Goal: Download file/media

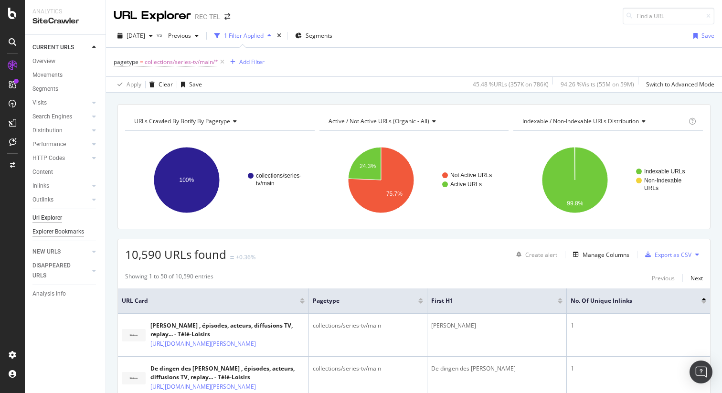
click at [56, 236] on div "Explorer Bookmarks" at bounding box center [58, 232] width 52 height 10
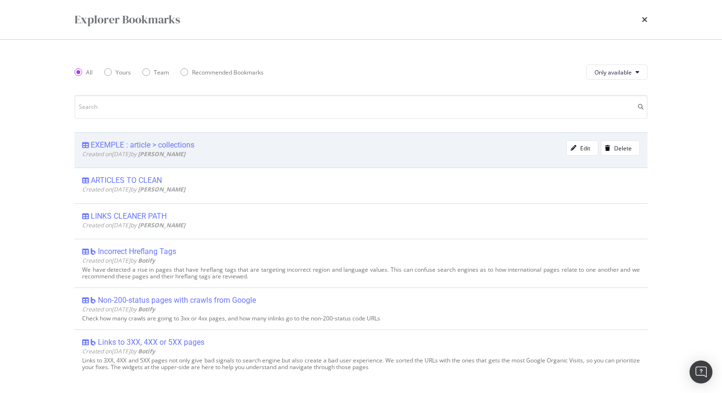
click at [155, 145] on div "EXEMPLE : article > collections" at bounding box center [143, 145] width 104 height 10
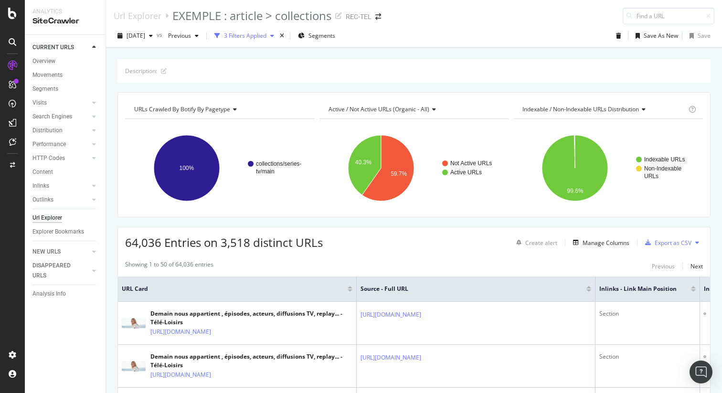
click at [255, 38] on div "3 Filters Applied" at bounding box center [245, 36] width 42 height 8
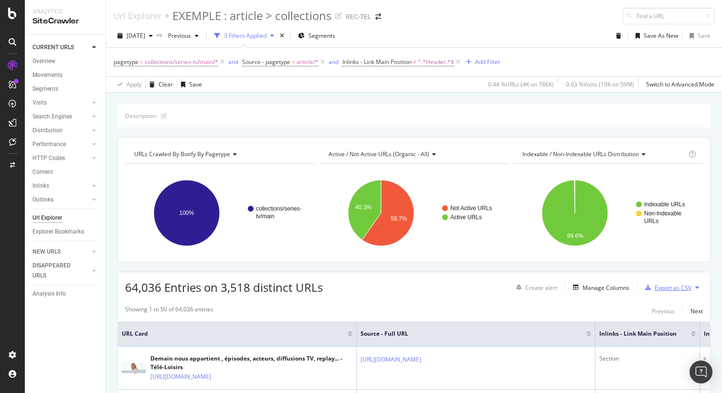
click at [680, 286] on div "Export as CSV" at bounding box center [672, 288] width 37 height 8
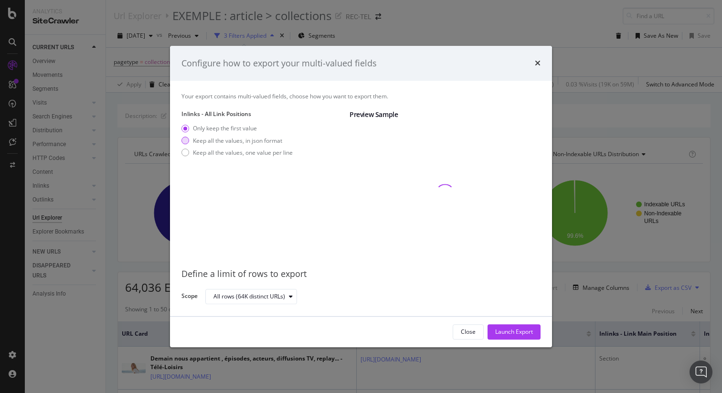
click at [234, 141] on div "Keep all the values, in json format" at bounding box center [237, 141] width 89 height 8
click at [232, 152] on div "Keep all the values, one value per line" at bounding box center [243, 152] width 100 height 8
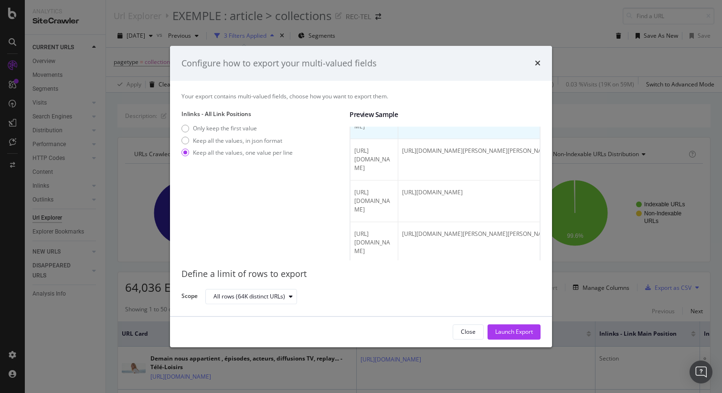
scroll to position [86, 0]
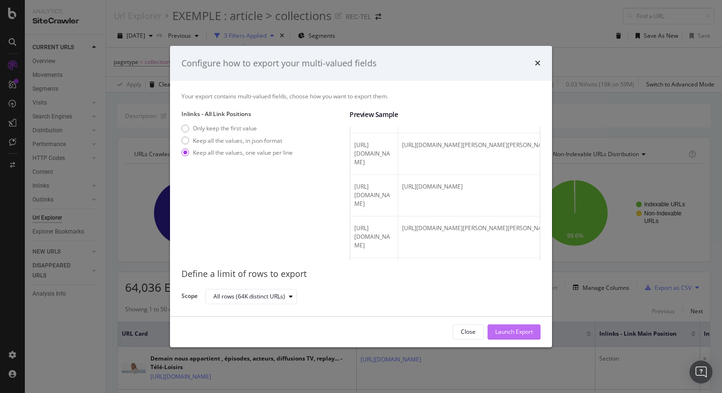
click at [510, 338] on div "Launch Export" at bounding box center [514, 332] width 38 height 14
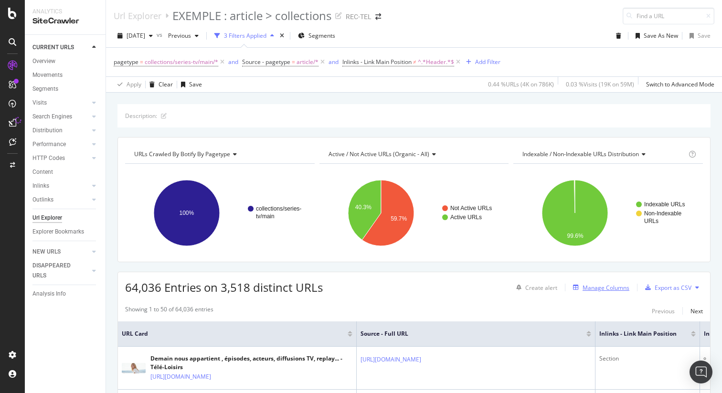
click at [606, 287] on div "Manage Columns" at bounding box center [605, 288] width 47 height 8
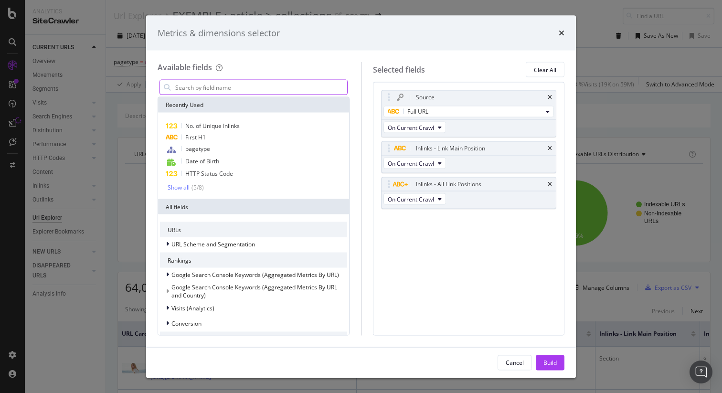
click at [238, 87] on input "modal" at bounding box center [260, 87] width 173 height 14
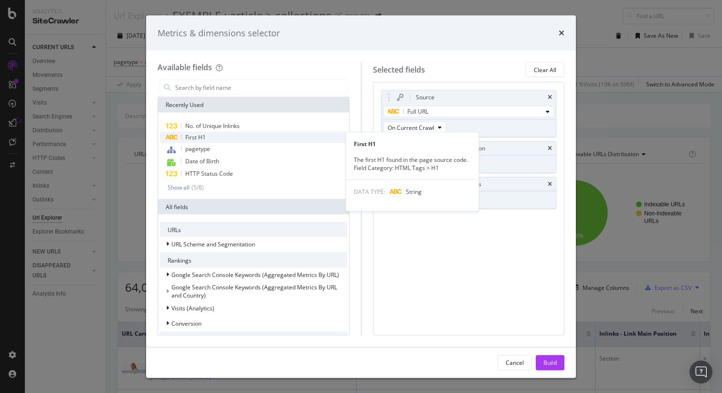
click at [224, 139] on div "First H1" at bounding box center [253, 137] width 187 height 11
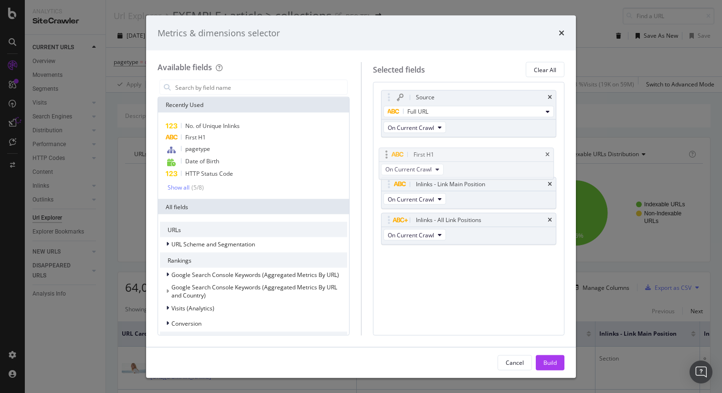
drag, startPoint x: 473, startPoint y: 205, endPoint x: 472, endPoint y: 155, distance: 50.1
click at [472, 155] on body "Analytics SiteCrawler CURRENT URLS Overview Movements Segments Visits Analysis …" at bounding box center [361, 196] width 722 height 393
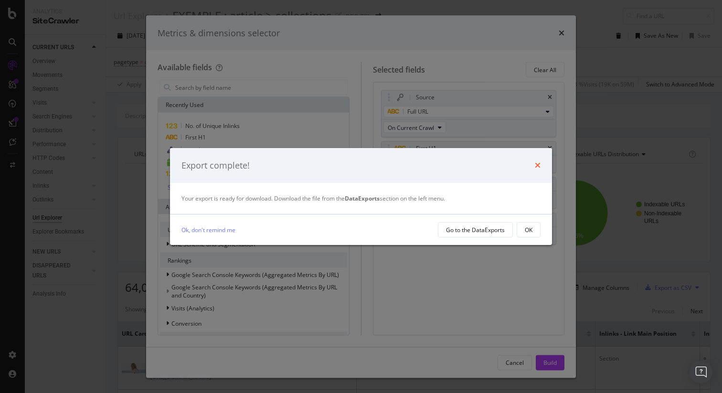
click at [537, 164] on icon "times" at bounding box center [538, 165] width 6 height 8
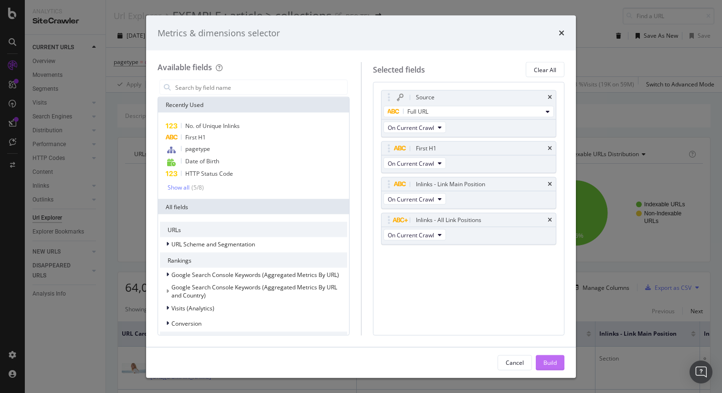
click at [548, 360] on div "Build" at bounding box center [549, 362] width 13 height 8
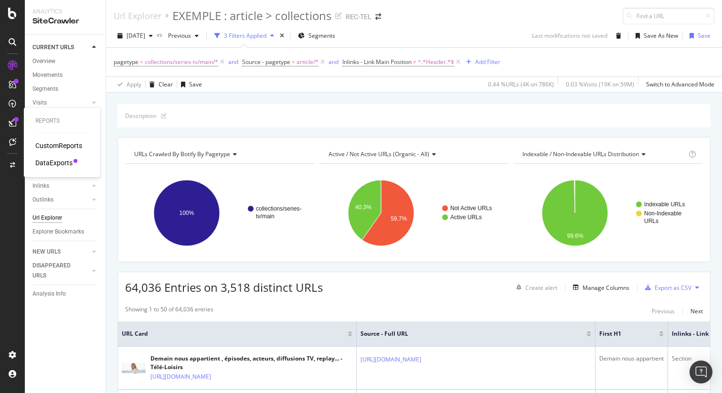
click at [60, 162] on div "DataExports" at bounding box center [53, 163] width 37 height 10
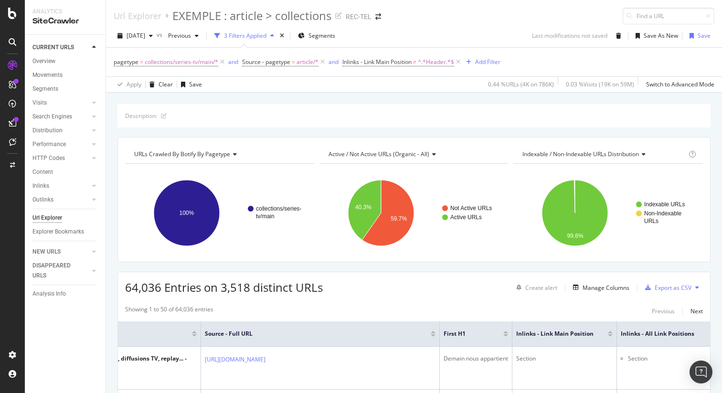
scroll to position [0, 165]
click at [596, 288] on div "Manage Columns" at bounding box center [605, 288] width 47 height 8
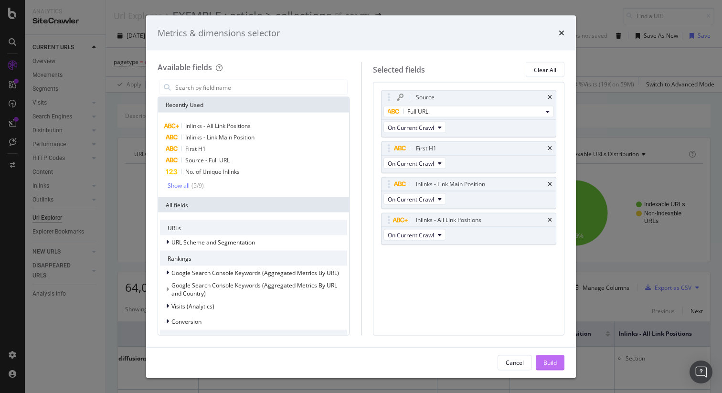
click at [547, 359] on div "Build" at bounding box center [549, 362] width 13 height 8
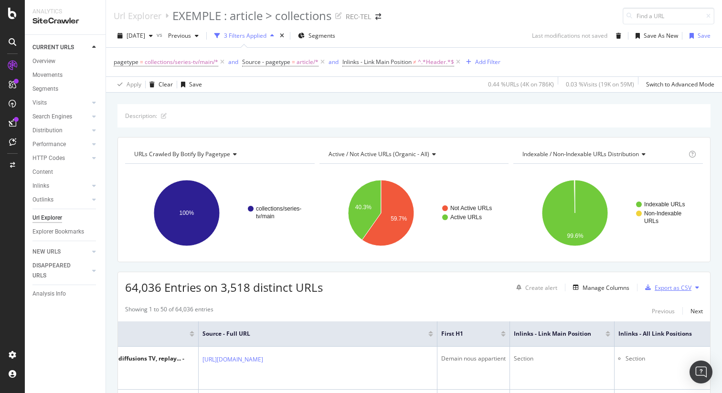
click at [661, 285] on div "Export as CSV" at bounding box center [672, 288] width 37 height 8
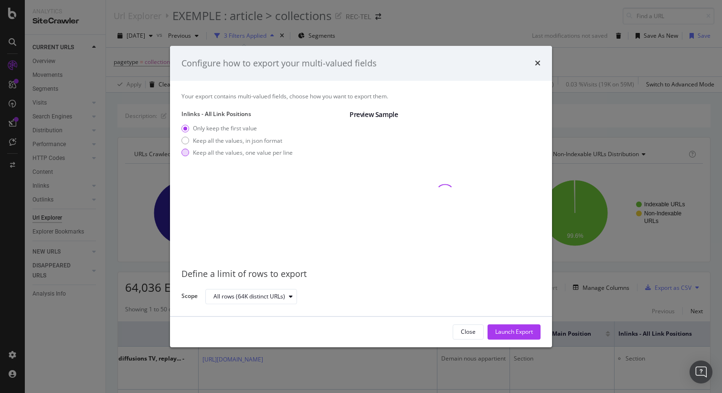
click at [219, 149] on div "Keep all the values, one value per line" at bounding box center [243, 152] width 100 height 8
click at [499, 327] on div "Launch Export" at bounding box center [514, 332] width 38 height 14
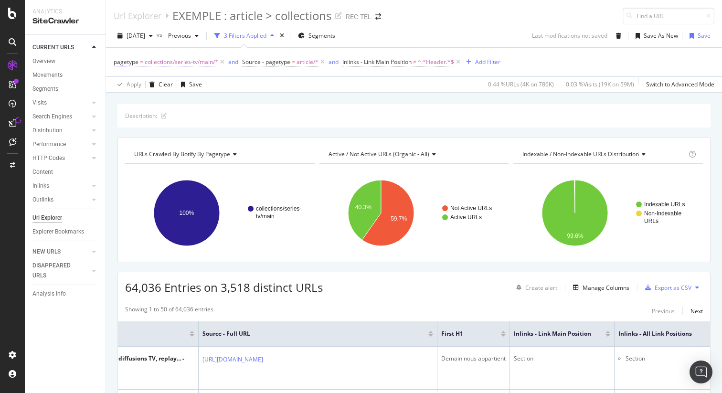
click at [169, 64] on span "collections/series-tv/main/*" at bounding box center [182, 61] width 74 height 13
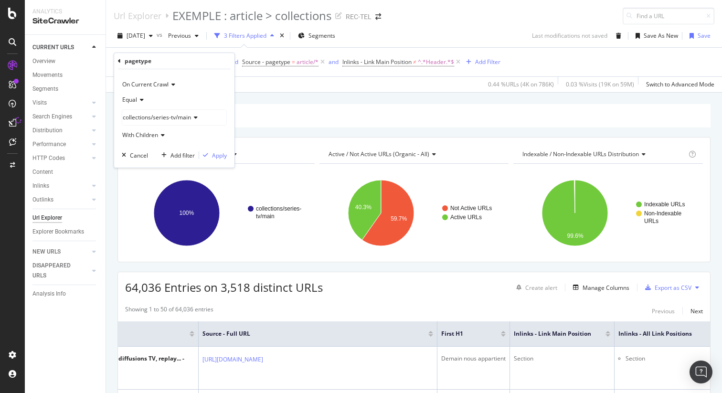
click at [205, 118] on div "collections/series-tv/main" at bounding box center [174, 117] width 104 height 15
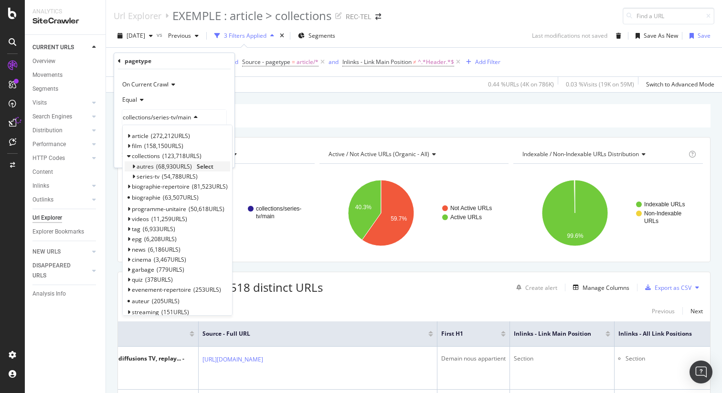
click at [134, 166] on icon at bounding box center [133, 167] width 3 height 6
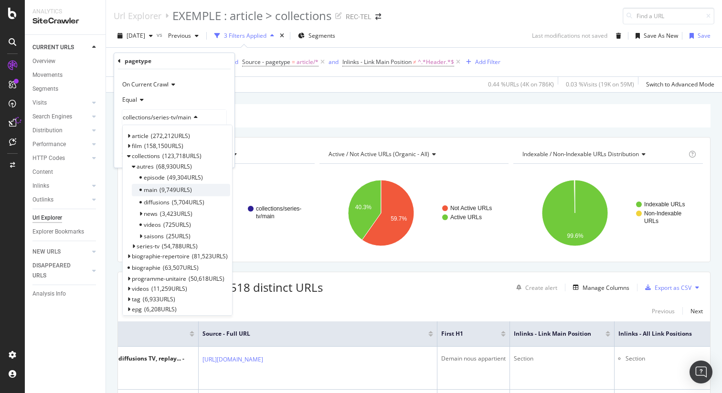
click at [173, 193] on span "9,749 URLS" at bounding box center [175, 190] width 32 height 8
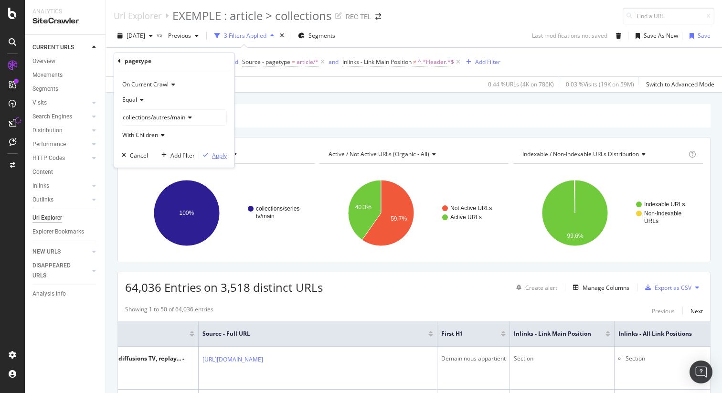
click at [222, 155] on div "Apply" at bounding box center [219, 155] width 15 height 8
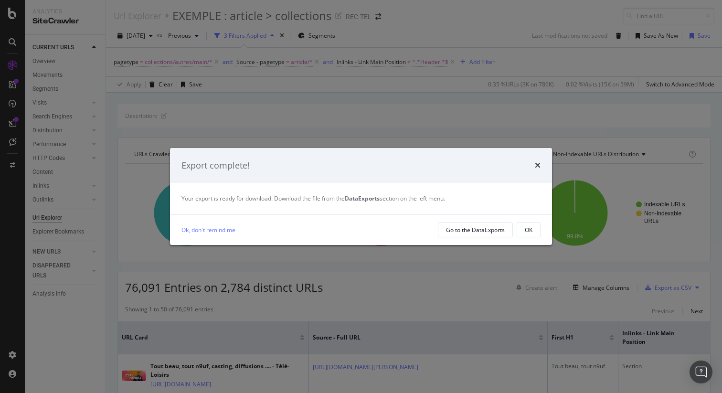
drag, startPoint x: 535, startPoint y: 167, endPoint x: 536, endPoint y: 159, distance: 7.7
click at [535, 167] on icon "times" at bounding box center [538, 165] width 6 height 8
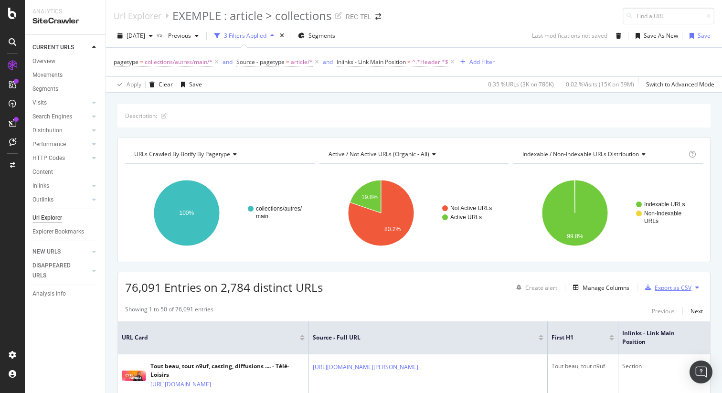
click at [664, 290] on div "Export as CSV" at bounding box center [672, 288] width 37 height 8
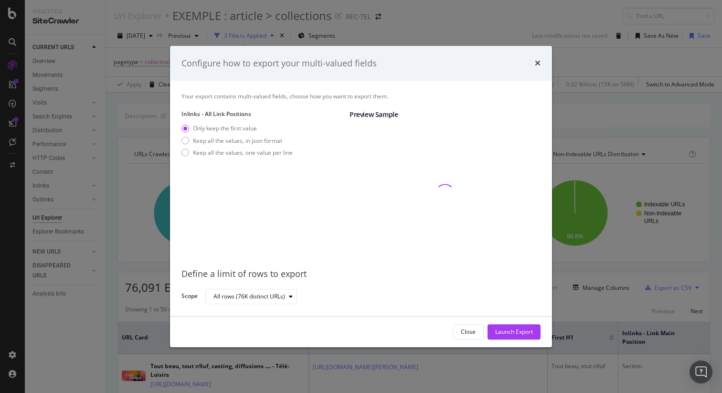
click at [281, 157] on div "Only keep the first value Keep all the values, in json format Keep all the valu…" at bounding box center [236, 143] width 111 height 36
click at [185, 154] on div "modal" at bounding box center [185, 153] width 8 height 8
click at [506, 328] on div "Launch Export" at bounding box center [514, 332] width 38 height 8
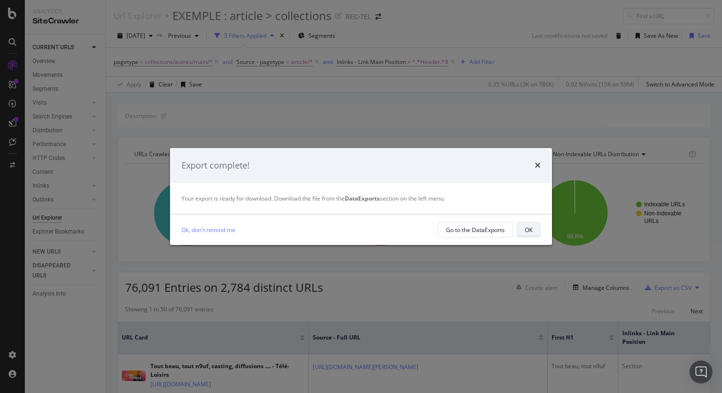
click at [529, 227] on div "OK" at bounding box center [529, 230] width 8 height 8
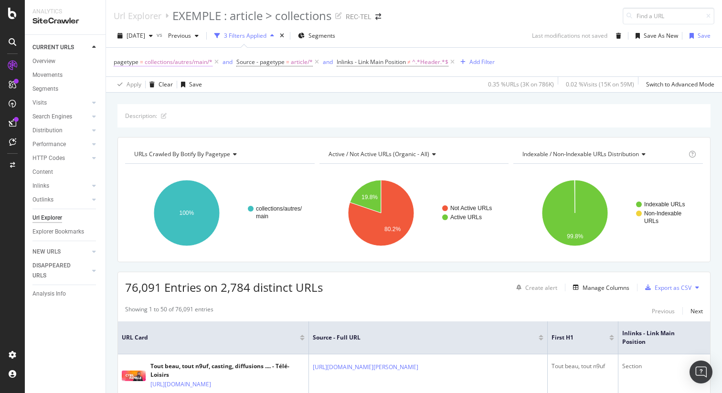
click at [179, 63] on span "collections/autres/main/*" at bounding box center [179, 61] width 68 height 13
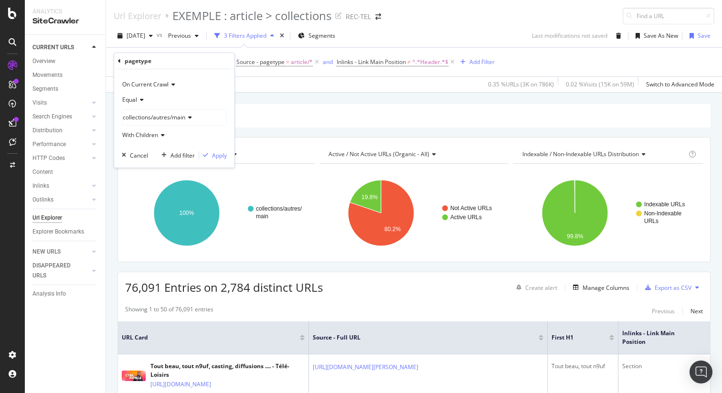
click at [162, 120] on span "collections/autres/main" at bounding box center [154, 117] width 63 height 8
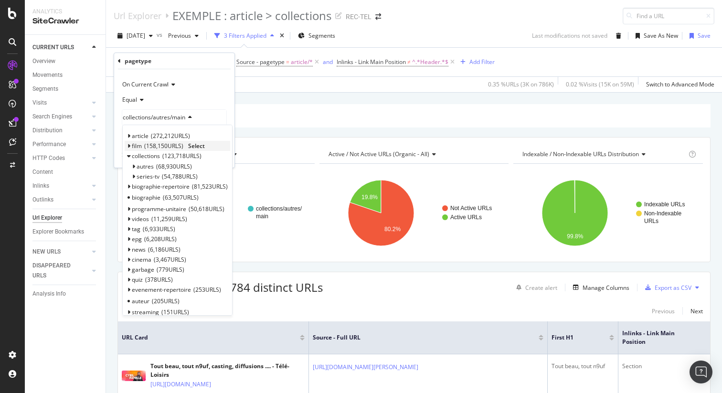
click at [129, 146] on icon at bounding box center [128, 146] width 3 height 6
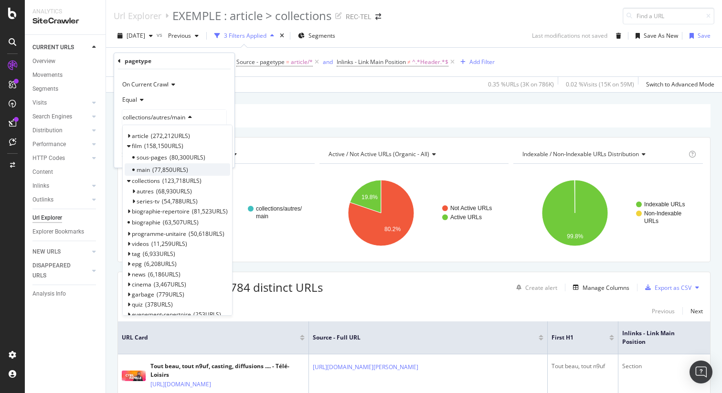
click at [195, 170] on div "main 77,850 URLS" at bounding box center [177, 169] width 105 height 12
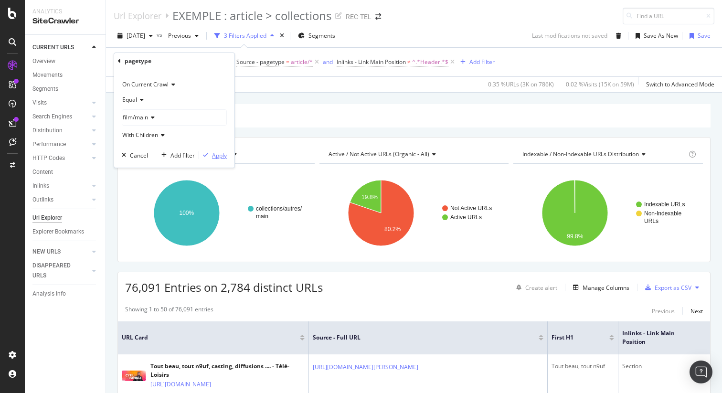
click at [214, 155] on div "Apply" at bounding box center [219, 155] width 15 height 8
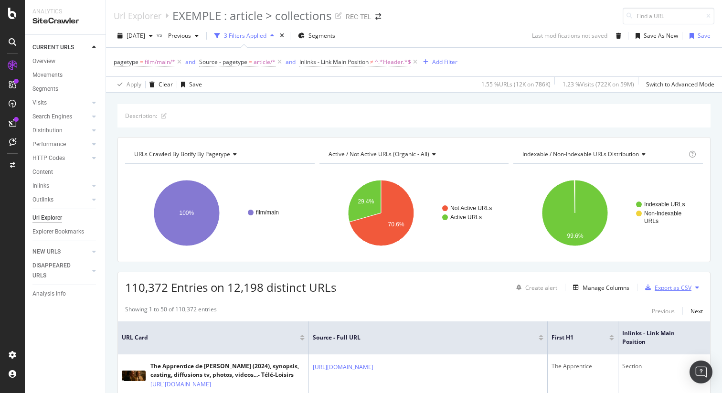
click at [671, 290] on div "Export as CSV" at bounding box center [672, 288] width 37 height 8
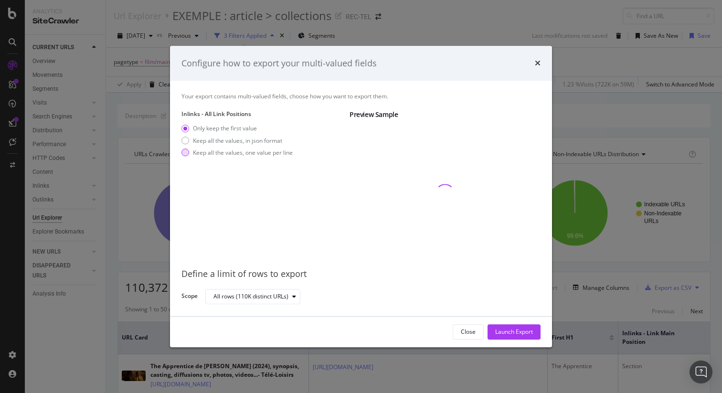
click at [244, 152] on div "Keep all the values, one value per line" at bounding box center [243, 152] width 100 height 8
click at [505, 328] on div "Launch Export" at bounding box center [514, 332] width 38 height 8
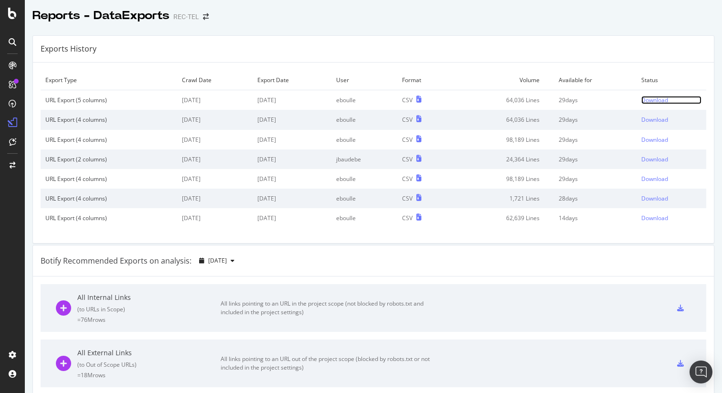
click at [641, 100] on div "Download" at bounding box center [654, 100] width 27 height 8
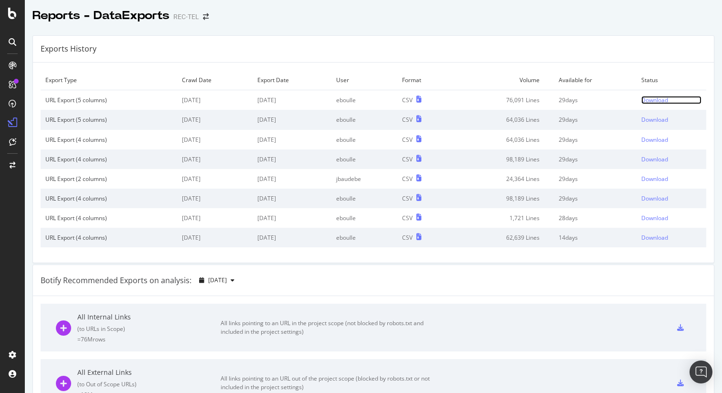
click at [641, 101] on div "Download" at bounding box center [654, 100] width 27 height 8
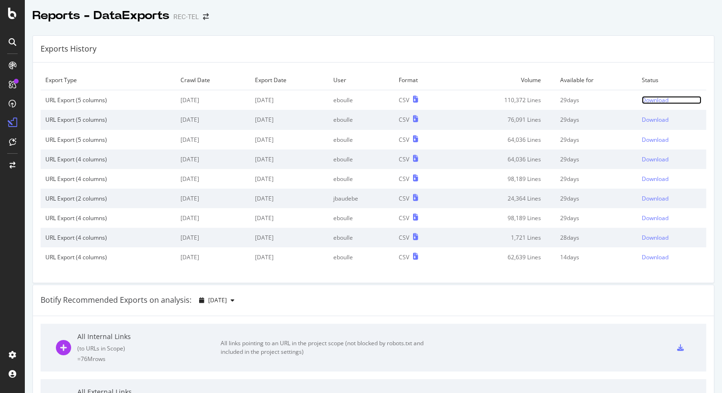
click at [642, 100] on div "Download" at bounding box center [655, 100] width 27 height 8
